Goal: Find specific page/section: Find specific page/section

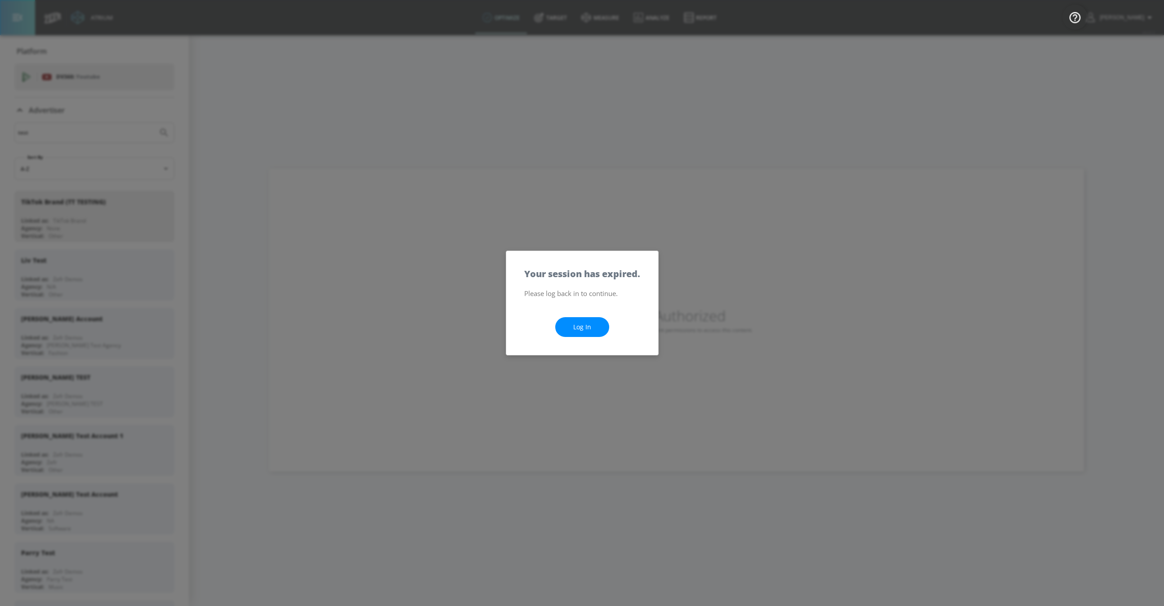
scroll to position [764, 0]
click at [570, 330] on link "Log In" at bounding box center [582, 327] width 54 height 20
